Goal: Transaction & Acquisition: Purchase product/service

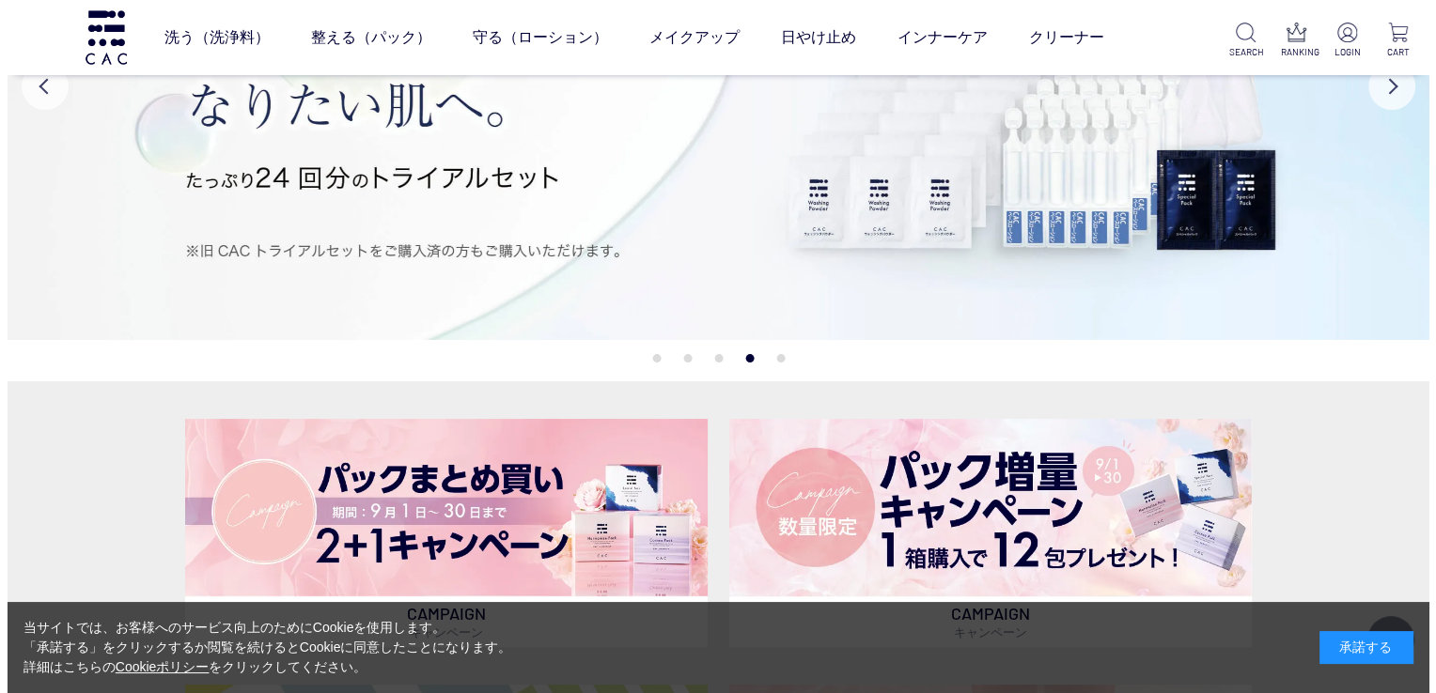
scroll to position [203, 0]
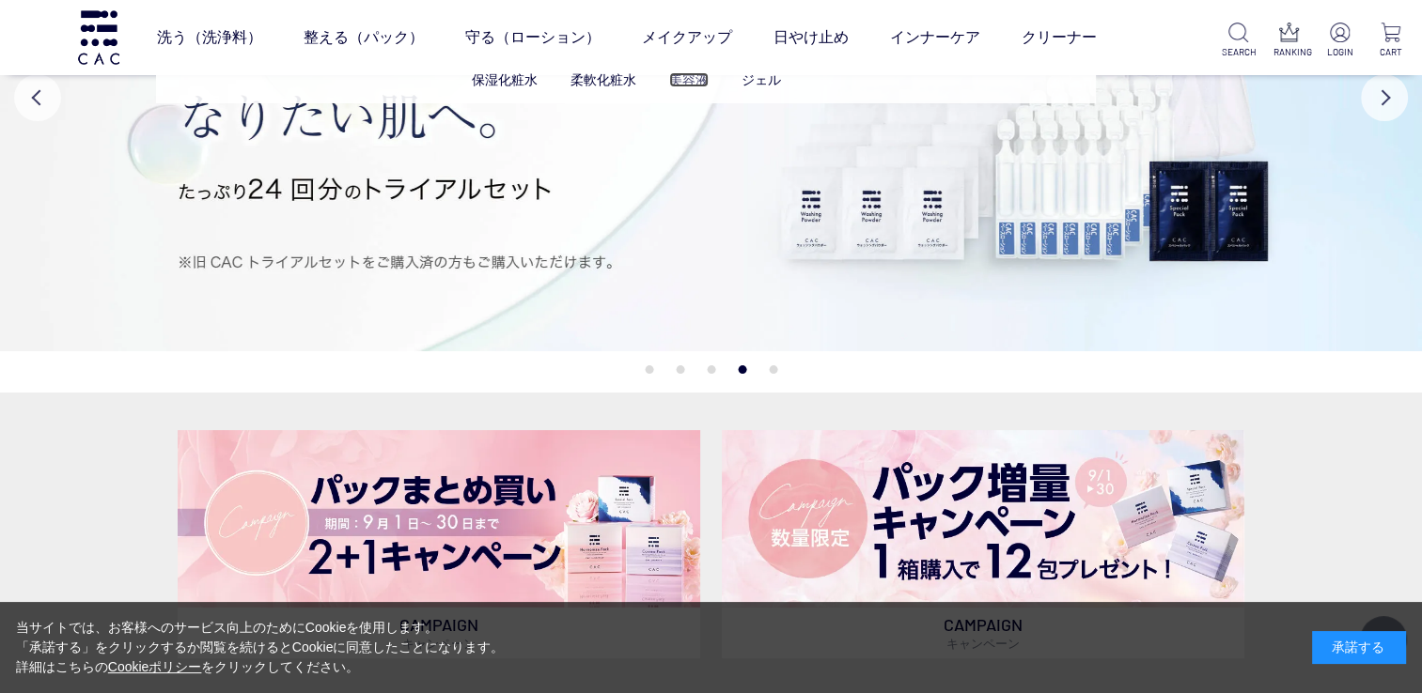
click at [682, 81] on link "美容液" at bounding box center [688, 79] width 39 height 15
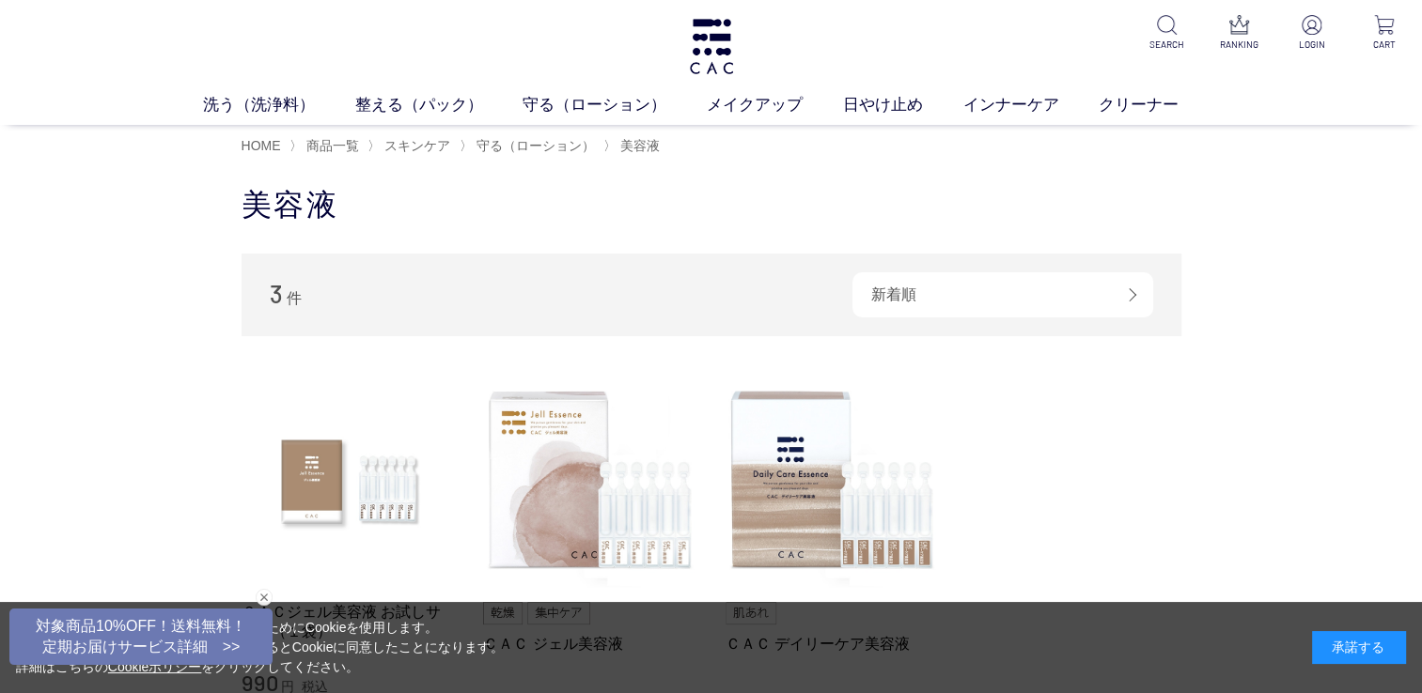
scroll to position [79, 0]
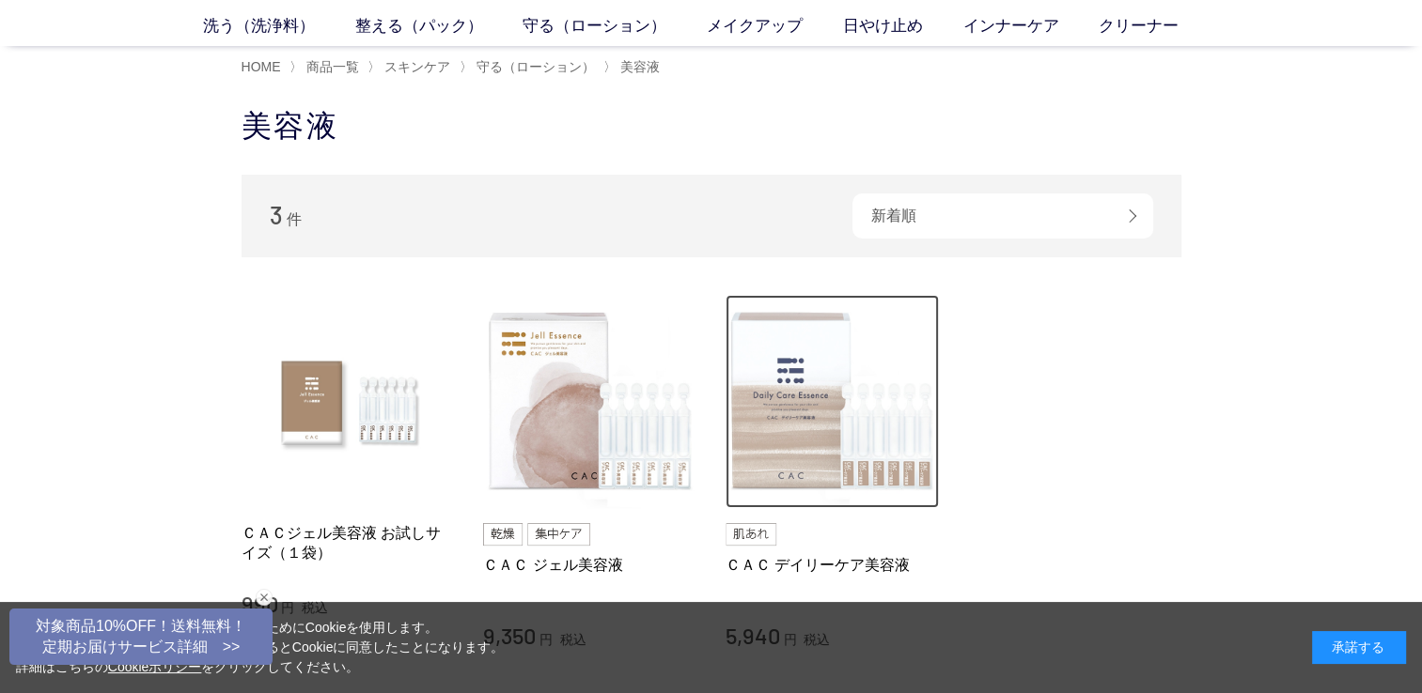
click at [837, 434] on img at bounding box center [832, 402] width 214 height 214
